Goal: Find specific page/section: Find specific page/section

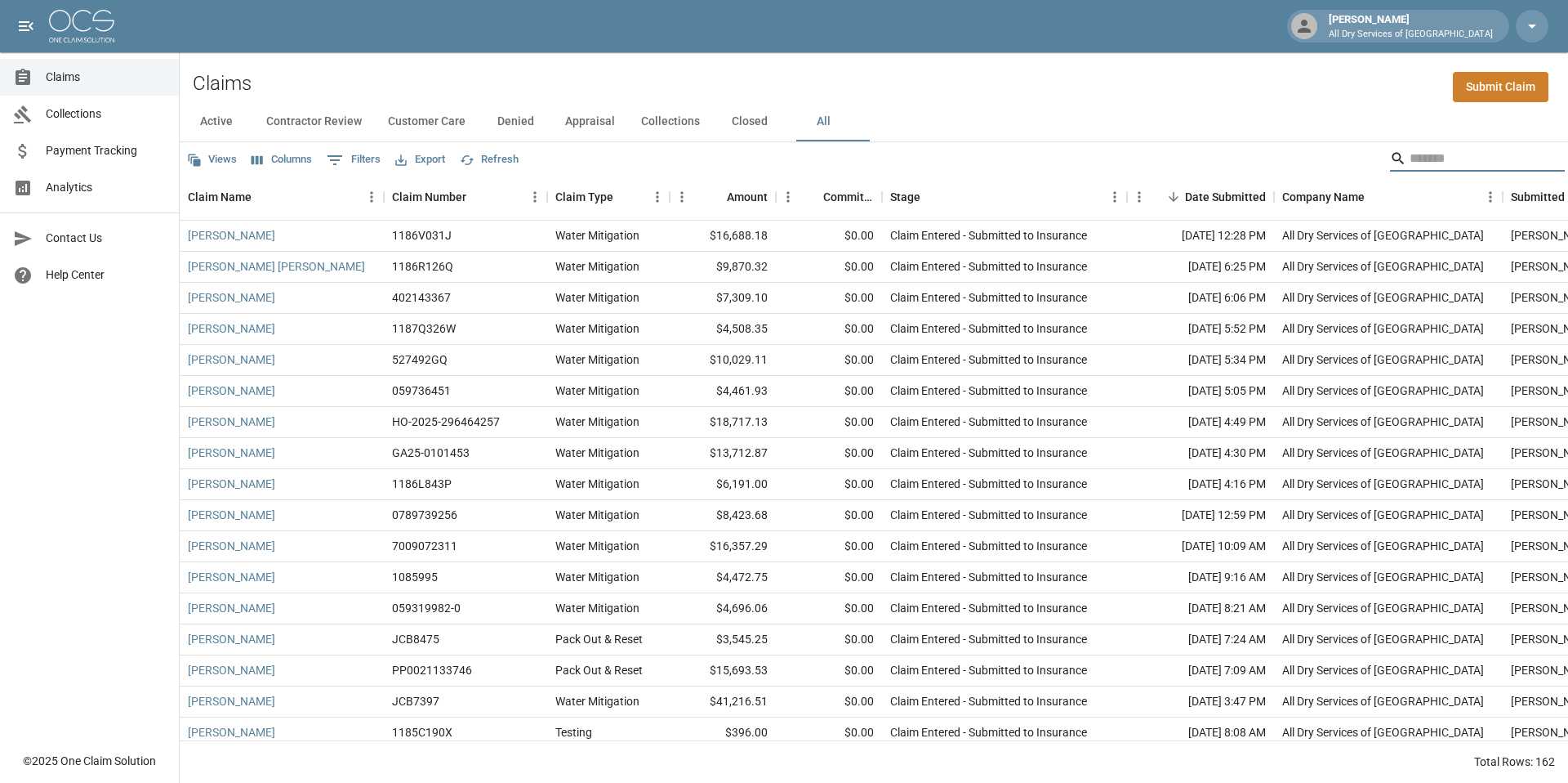
click at [70, 67] on link "Claims" at bounding box center [89, 77] width 179 height 37
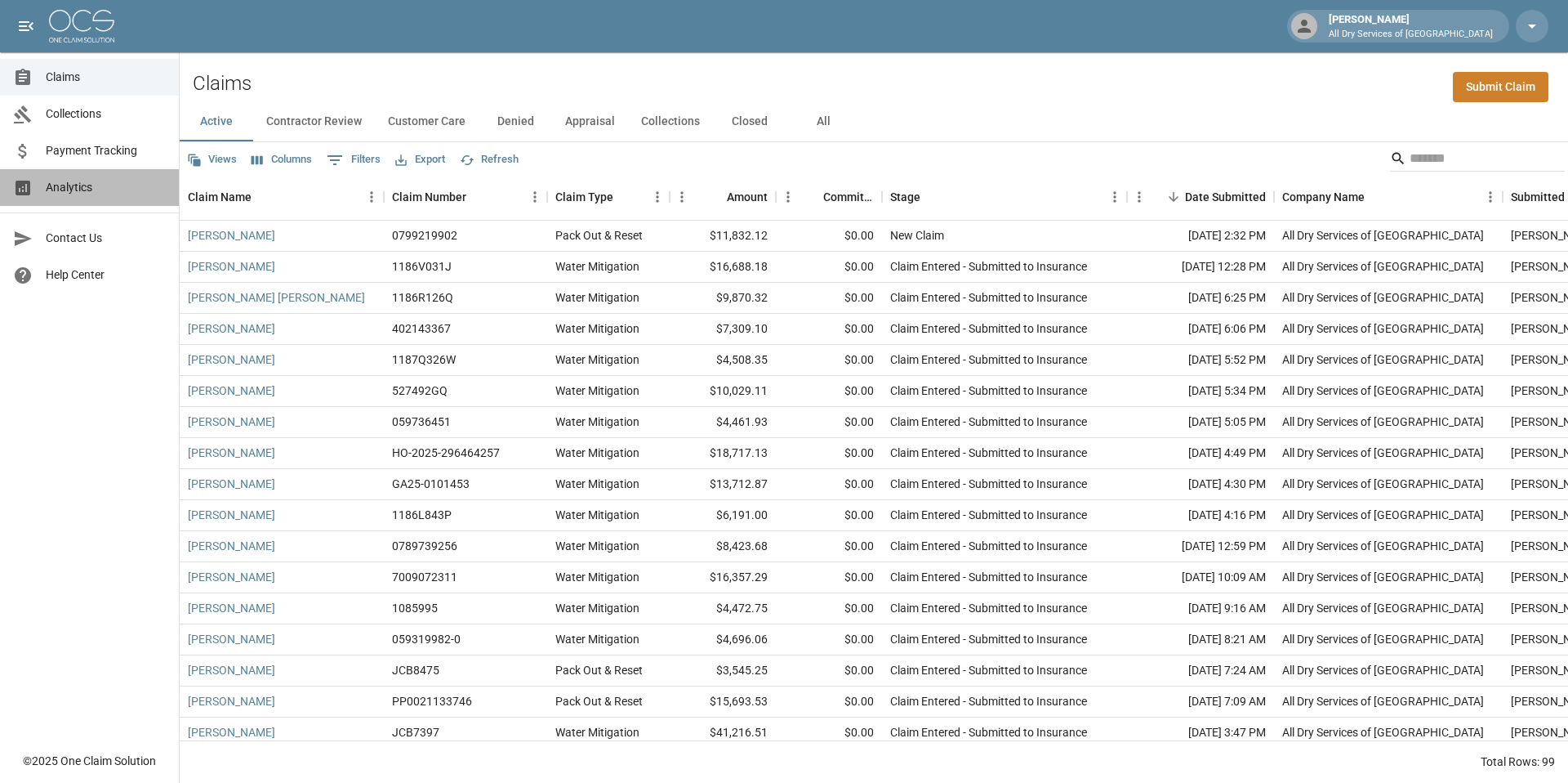
click at [63, 182] on span "Analytics" at bounding box center [105, 187] width 120 height 17
